Goal: Task Accomplishment & Management: Manage account settings

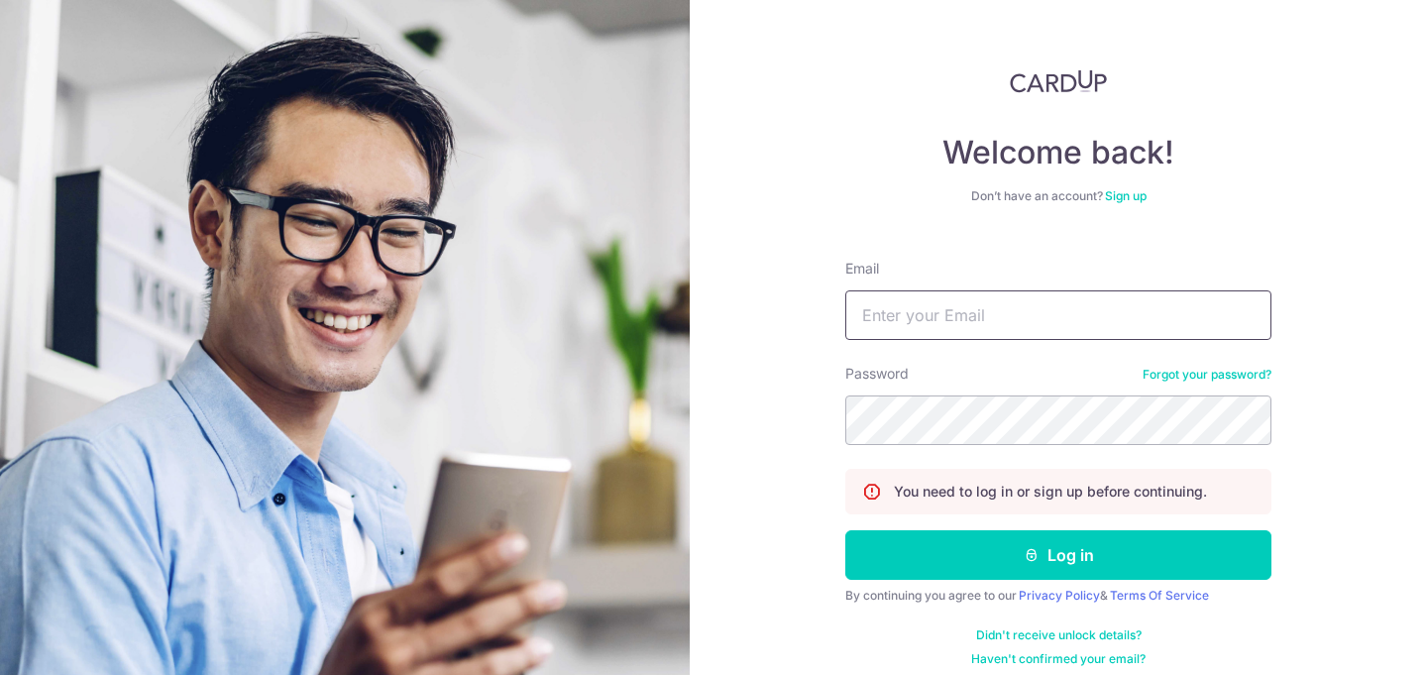
click at [954, 304] on input "Email" at bounding box center [1059, 315] width 426 height 50
type input "Felisetyh@gmail.com"
click at [846, 530] on button "Log in" at bounding box center [1059, 555] width 426 height 50
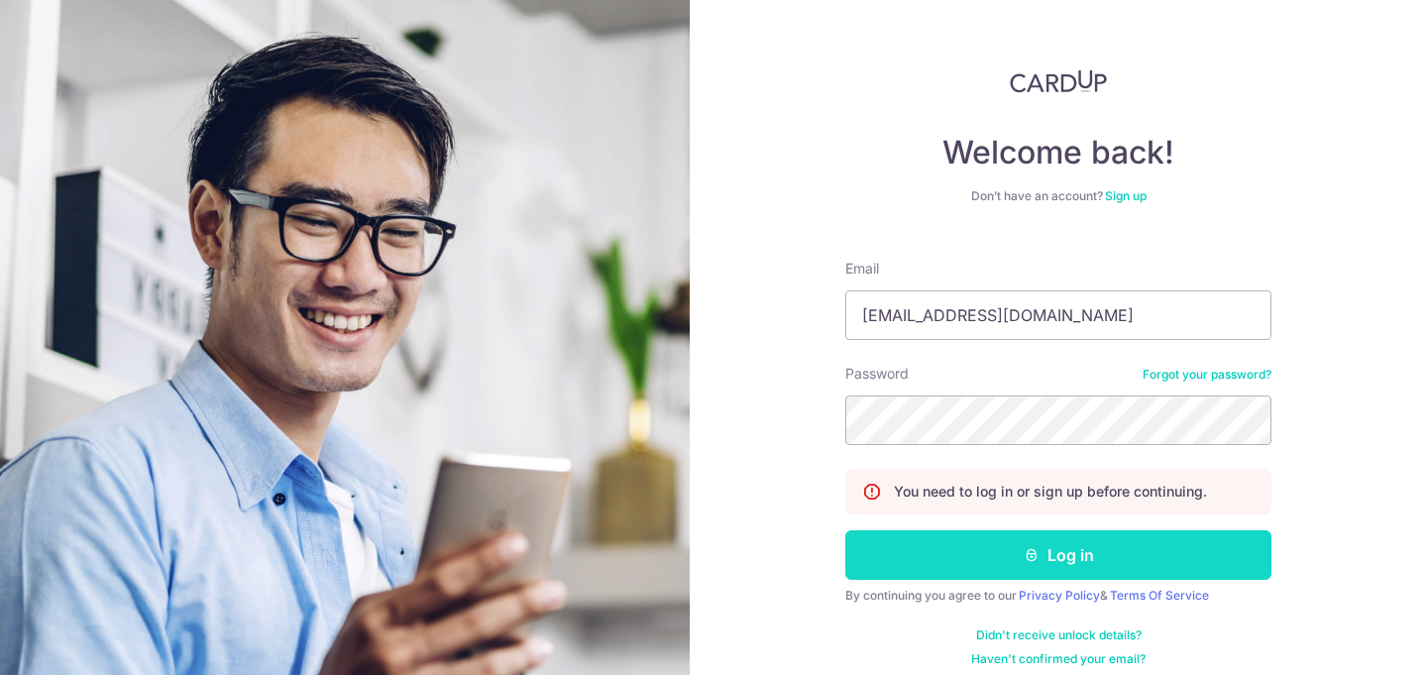
click at [1006, 550] on button "Log in" at bounding box center [1059, 555] width 426 height 50
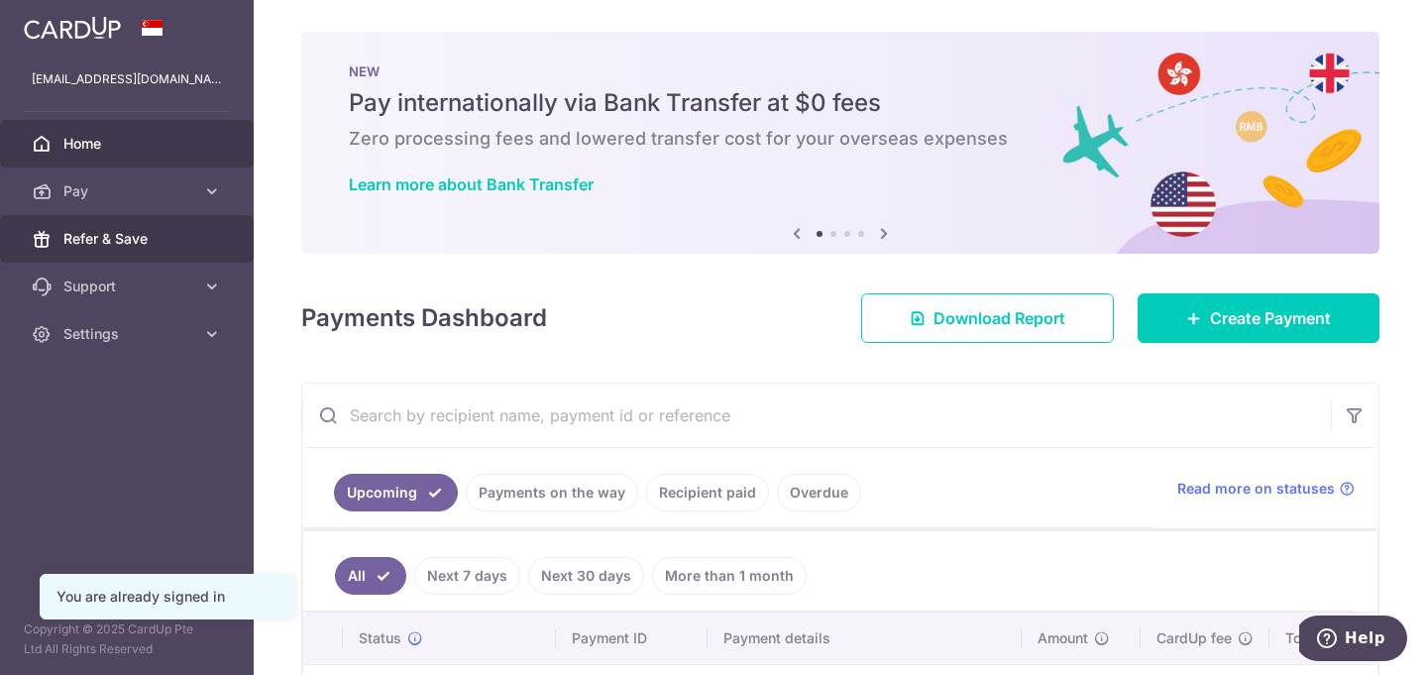
click at [121, 235] on span "Refer & Save" at bounding box center [128, 239] width 131 height 20
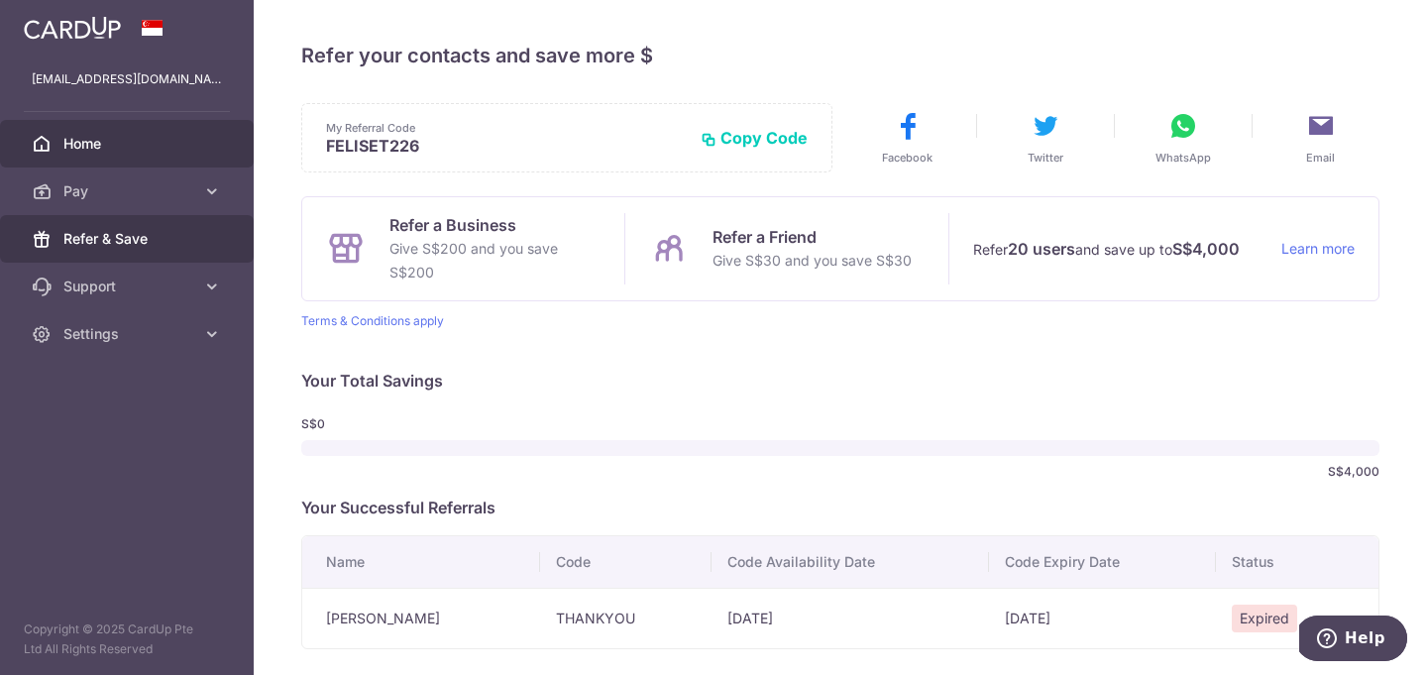
click at [107, 144] on span "Home" at bounding box center [128, 144] width 131 height 20
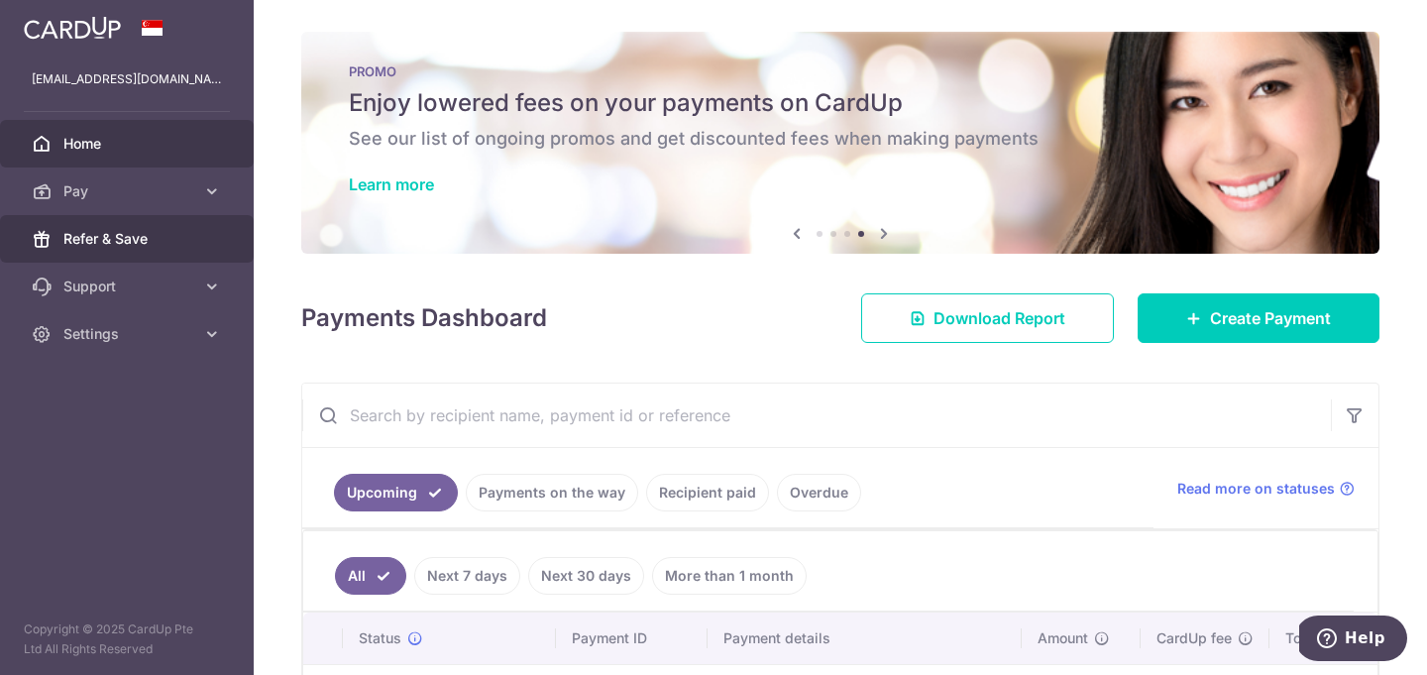
click at [126, 232] on span "Refer & Save" at bounding box center [128, 239] width 131 height 20
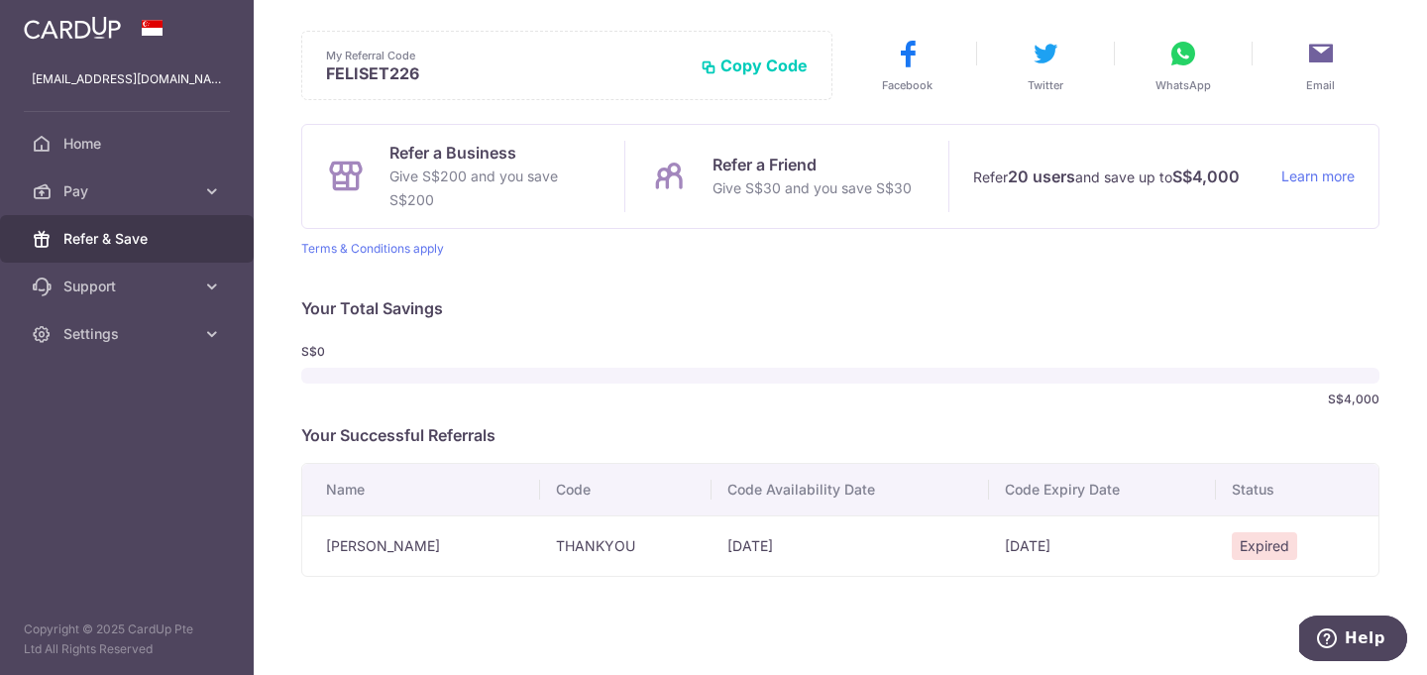
scroll to position [108, 0]
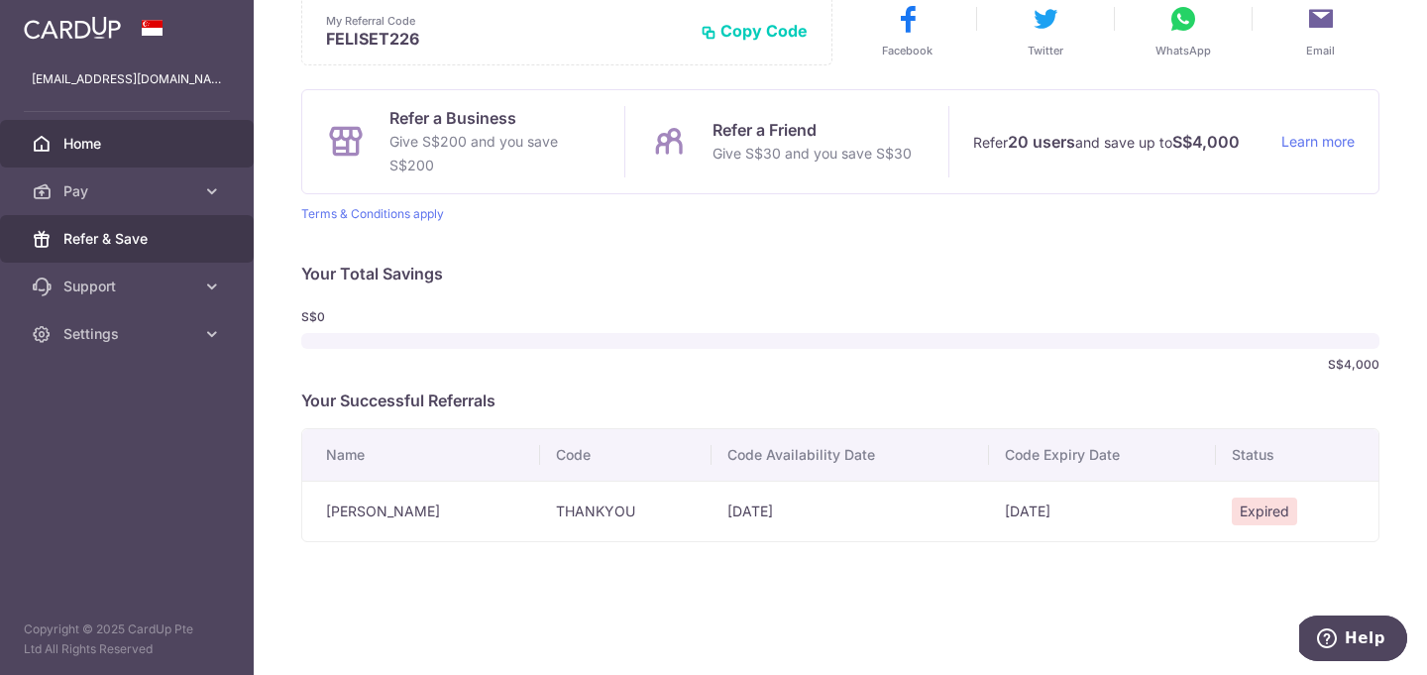
click at [51, 155] on link "Home" at bounding box center [127, 144] width 254 height 48
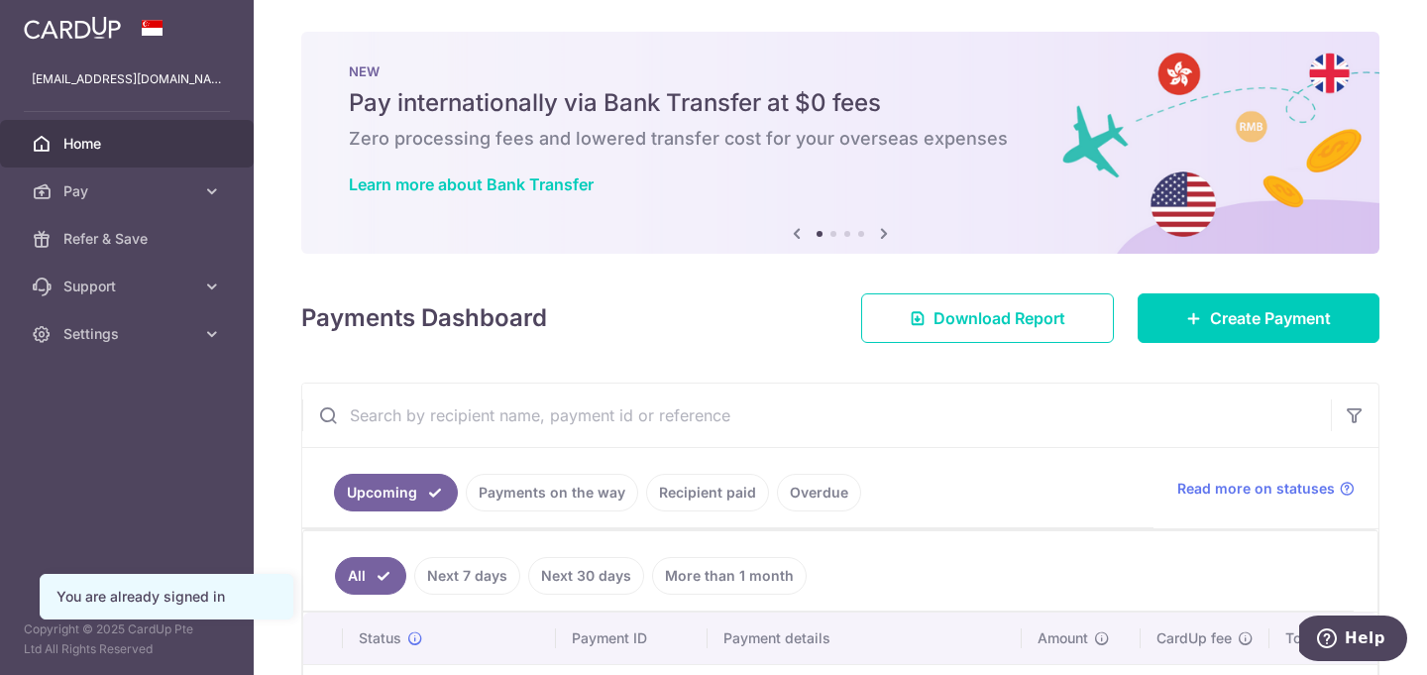
click at [165, 130] on link "Home" at bounding box center [127, 144] width 254 height 48
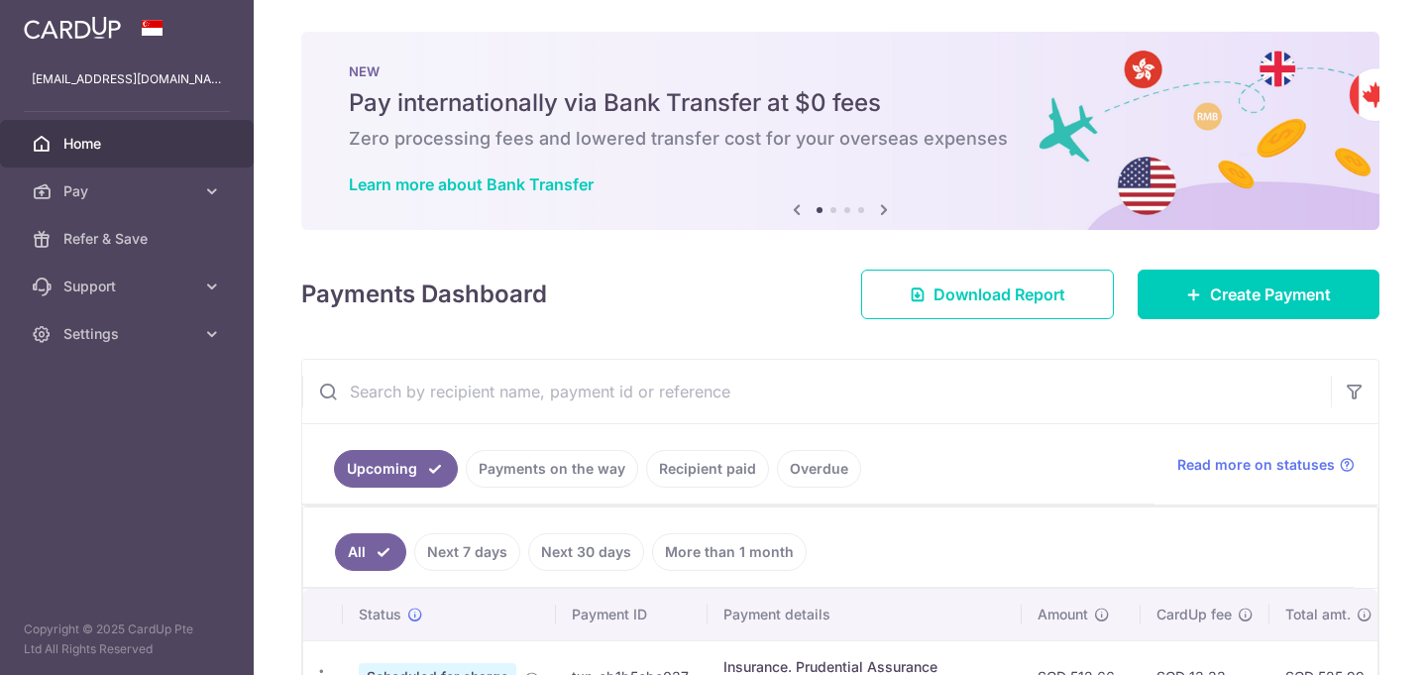
click at [78, 23] on img at bounding box center [72, 28] width 97 height 24
click at [187, 321] on link "Settings" at bounding box center [127, 334] width 254 height 48
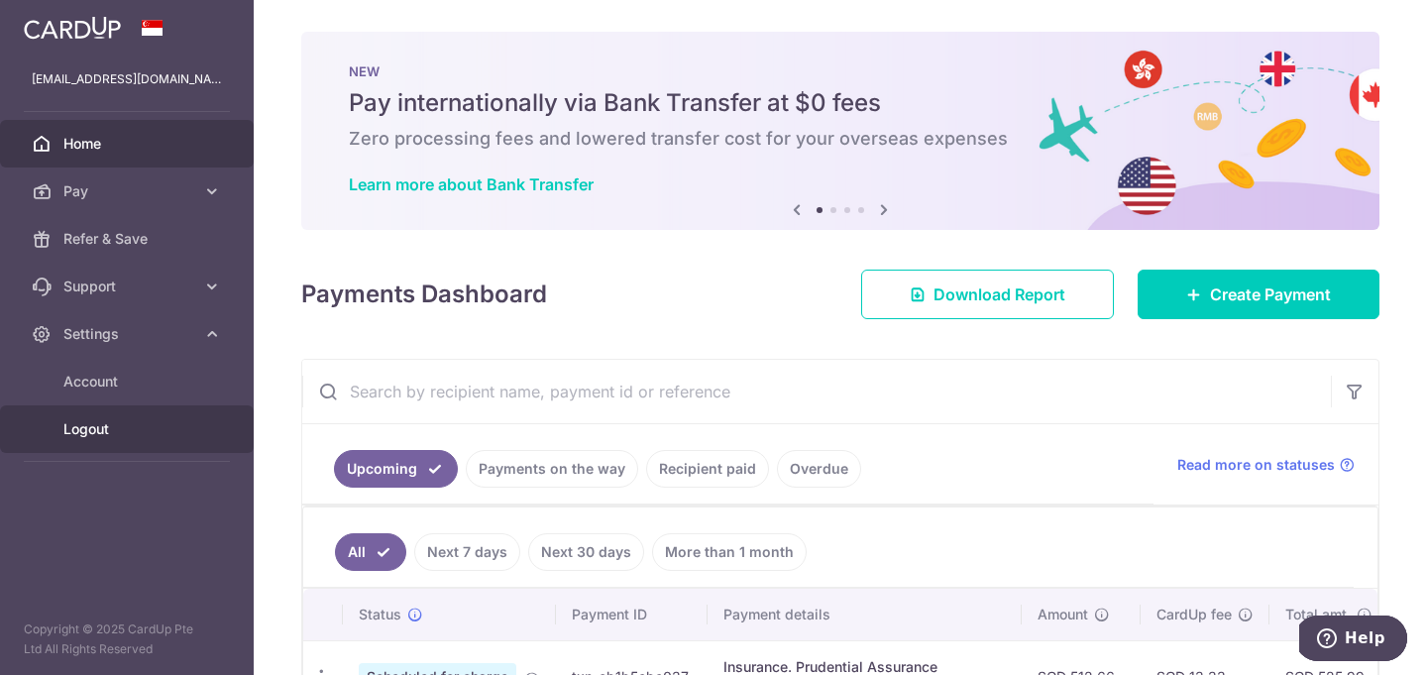
click at [111, 414] on link "Logout" at bounding box center [127, 429] width 254 height 48
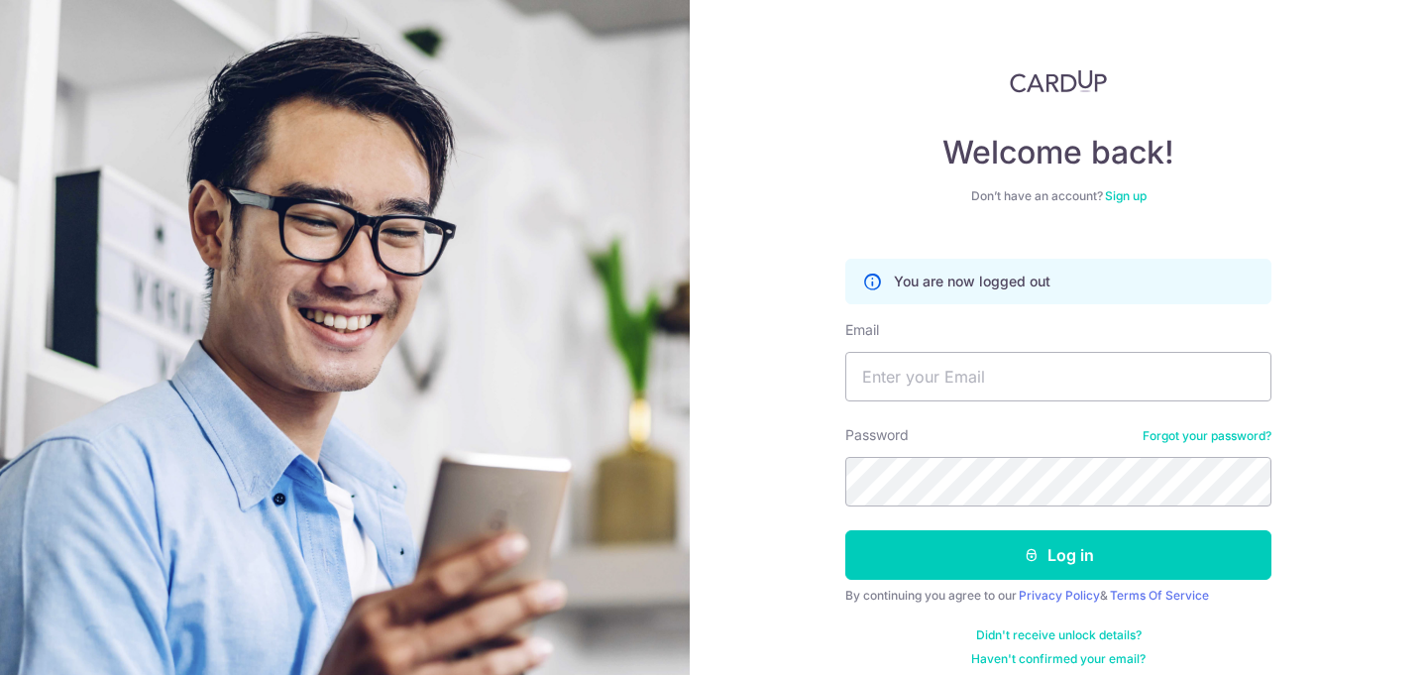
click at [800, 110] on div "Welcome back! Don’t have an account? Sign up You are now logged out Email Passw…" at bounding box center [1059, 337] width 738 height 675
click at [1321, 107] on div "Welcome back! Don’t have an account? Sign up You are now logged out Email Passw…" at bounding box center [1059, 337] width 738 height 675
